Goal: Information Seeking & Learning: Learn about a topic

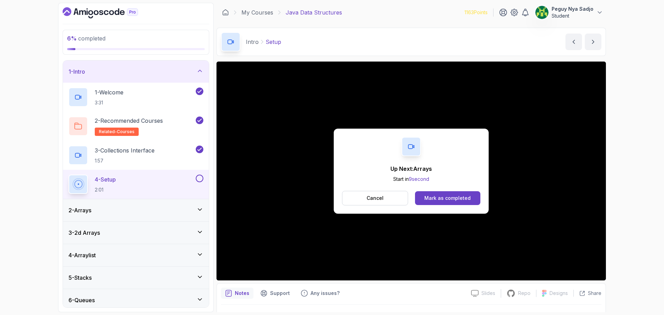
click at [286, 157] on div "Up Next: Arrays Start in 9 second Cancel Mark as completed" at bounding box center [410, 171] width 389 height 219
click at [454, 199] on div "Mark as completed" at bounding box center [447, 198] width 46 height 7
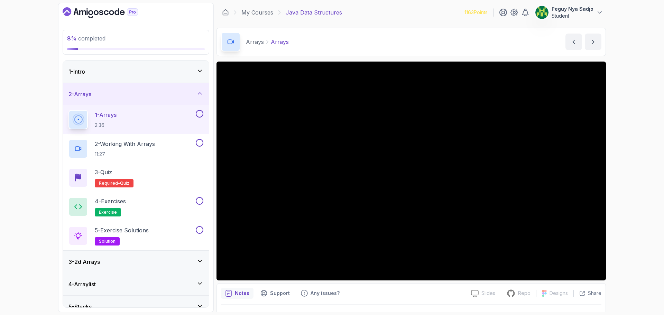
drag, startPoint x: 201, startPoint y: 70, endPoint x: 196, endPoint y: 79, distance: 10.7
click at [200, 70] on icon at bounding box center [199, 70] width 7 height 7
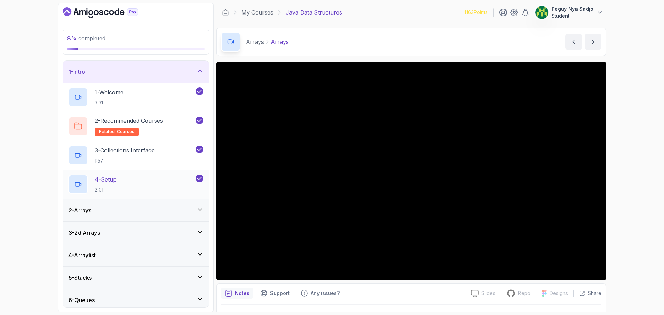
click at [146, 183] on div "4 - Setup 2:01" at bounding box center [131, 184] width 126 height 19
click at [152, 204] on div "2 - Arrays" at bounding box center [136, 210] width 146 height 22
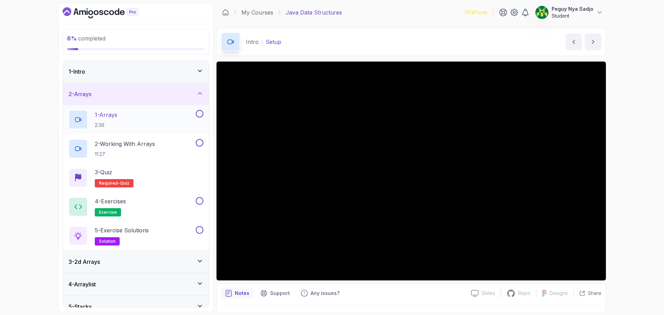
click at [128, 118] on div "1 - Arrays 2:36" at bounding box center [131, 119] width 126 height 19
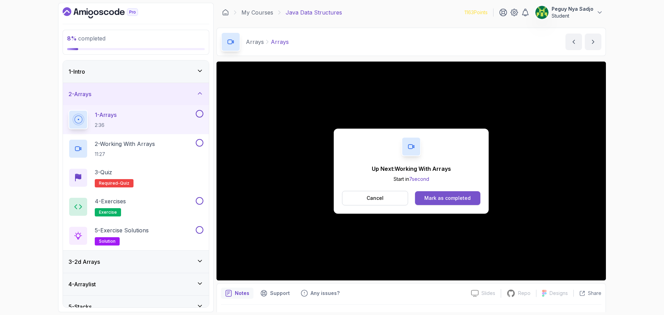
click at [433, 198] on div "Mark as completed" at bounding box center [447, 198] width 46 height 7
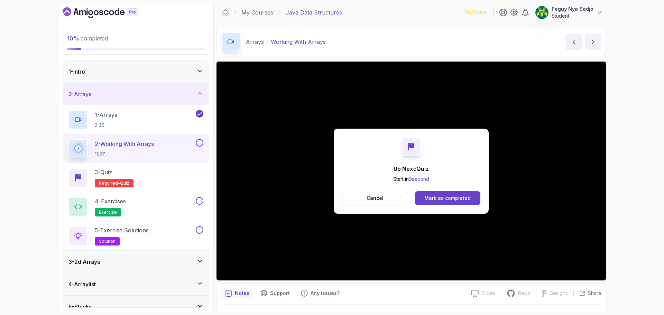
click at [434, 200] on div "Mark as completed" at bounding box center [447, 198] width 46 height 7
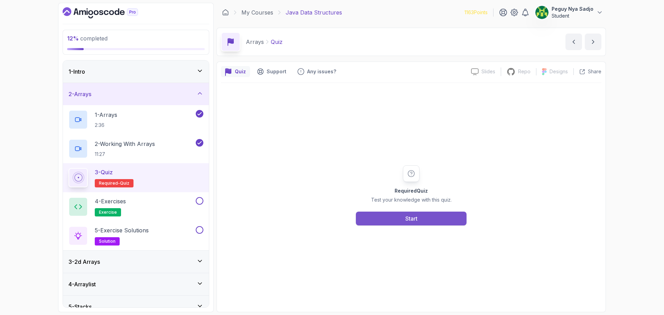
click at [398, 217] on button "Start" at bounding box center [411, 219] width 111 height 14
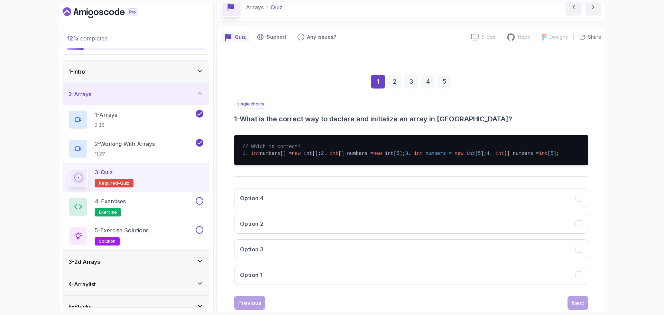
scroll to position [69, 0]
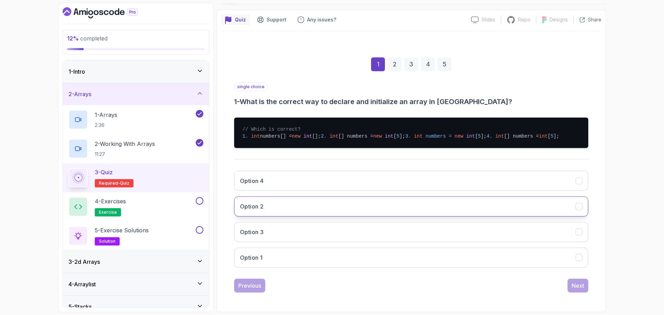
click at [295, 210] on button "Option 2" at bounding box center [411, 206] width 354 height 20
drag, startPoint x: 575, startPoint y: 290, endPoint x: 527, endPoint y: 282, distance: 48.9
click at [575, 290] on div "Next" at bounding box center [577, 285] width 12 height 8
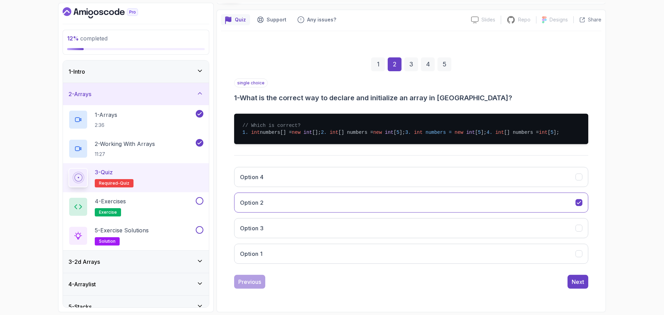
scroll to position [5, 0]
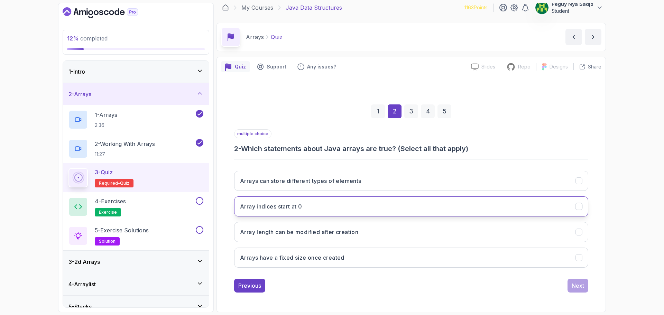
click at [313, 207] on button "Array indices start at 0" at bounding box center [411, 206] width 354 height 20
click at [305, 256] on h3 "Arrays have a fixed size once created" at bounding box center [292, 257] width 104 height 8
click at [582, 286] on div "Next" at bounding box center [577, 285] width 12 height 8
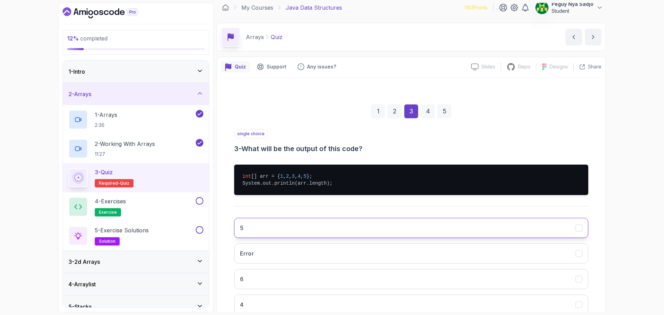
click at [310, 227] on button "5" at bounding box center [411, 228] width 354 height 20
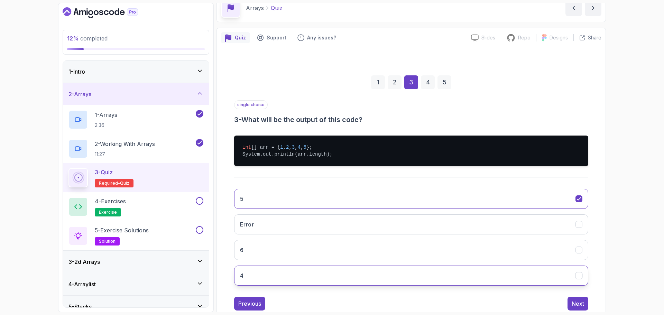
scroll to position [52, 0]
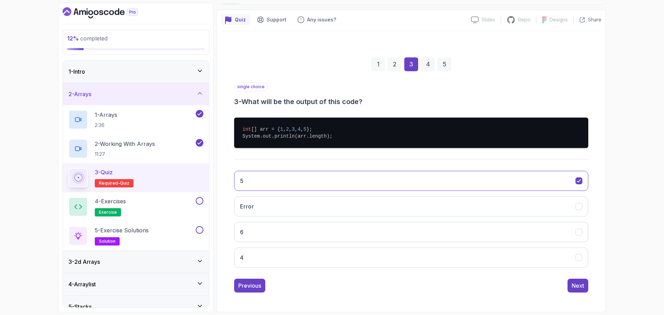
drag, startPoint x: 583, startPoint y: 288, endPoint x: 519, endPoint y: 281, distance: 64.2
click at [582, 288] on div "Next" at bounding box center [577, 285] width 12 height 8
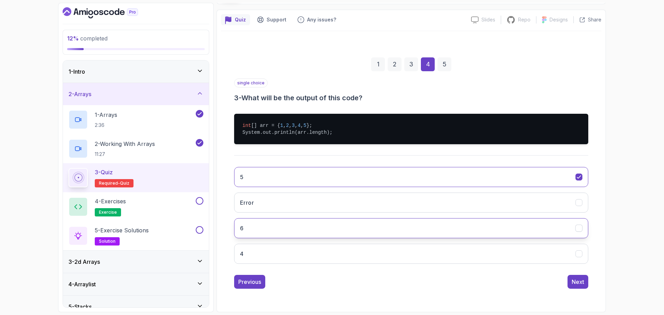
scroll to position [5, 0]
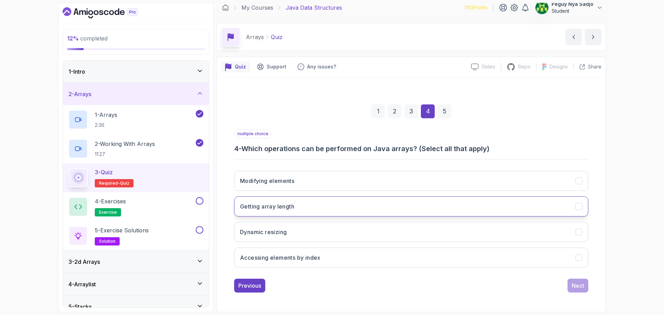
click at [377, 204] on button "Getting array length" at bounding box center [411, 206] width 354 height 20
click at [356, 257] on button "Accessing elements by index" at bounding box center [411, 257] width 354 height 20
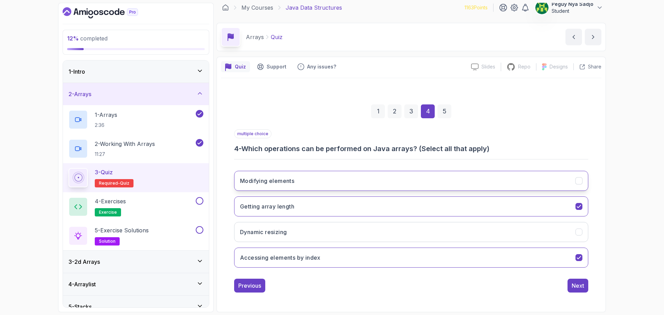
click at [363, 180] on button "Modifying elements" at bounding box center [411, 181] width 354 height 20
drag, startPoint x: 581, startPoint y: 285, endPoint x: 525, endPoint y: 283, distance: 56.1
click at [577, 285] on div "Next" at bounding box center [577, 285] width 12 height 8
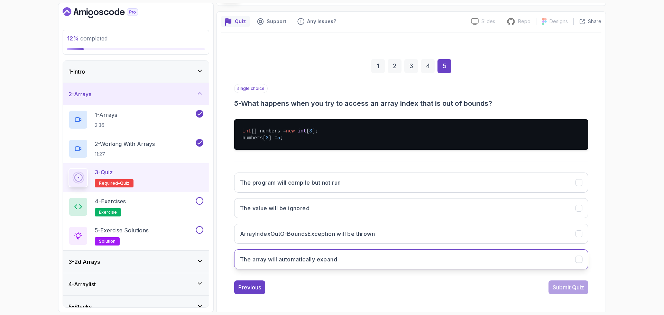
scroll to position [52, 0]
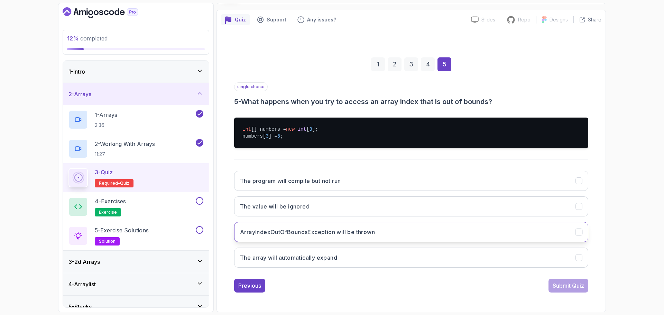
click at [331, 232] on h3 "ArrayIndexOutOfBoundsException will be thrown" at bounding box center [307, 232] width 135 height 8
drag, startPoint x: 559, startPoint y: 285, endPoint x: 535, endPoint y: 279, distance: 24.6
click at [558, 285] on div "Submit Quiz" at bounding box center [567, 285] width 31 height 8
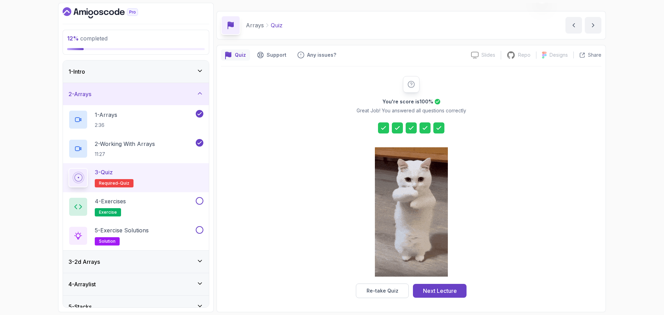
click at [437, 291] on div "Next Lecture" at bounding box center [440, 291] width 34 height 8
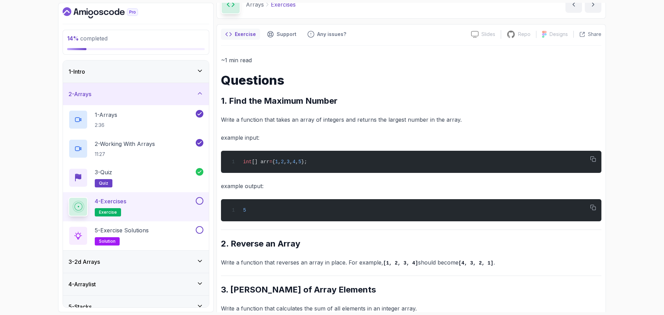
scroll to position [69, 0]
